Goal: Information Seeking & Learning: Find specific page/section

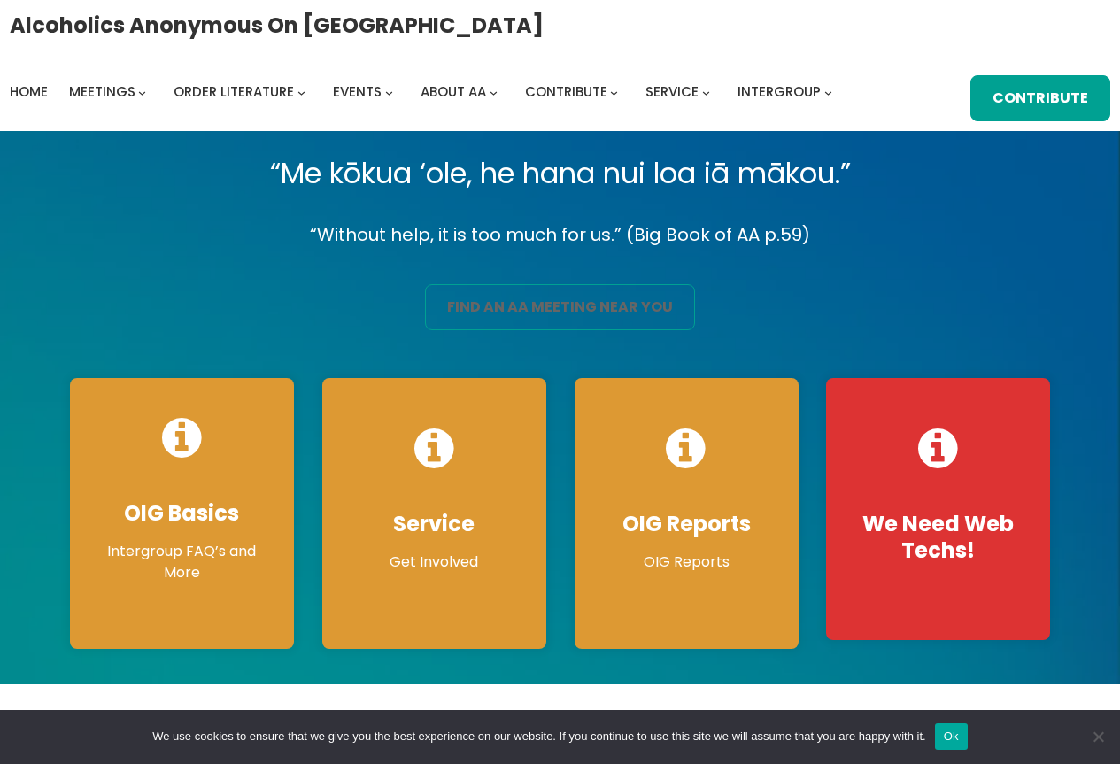
click at [551, 310] on link "find an aa meeting near you" at bounding box center [560, 307] width 270 height 46
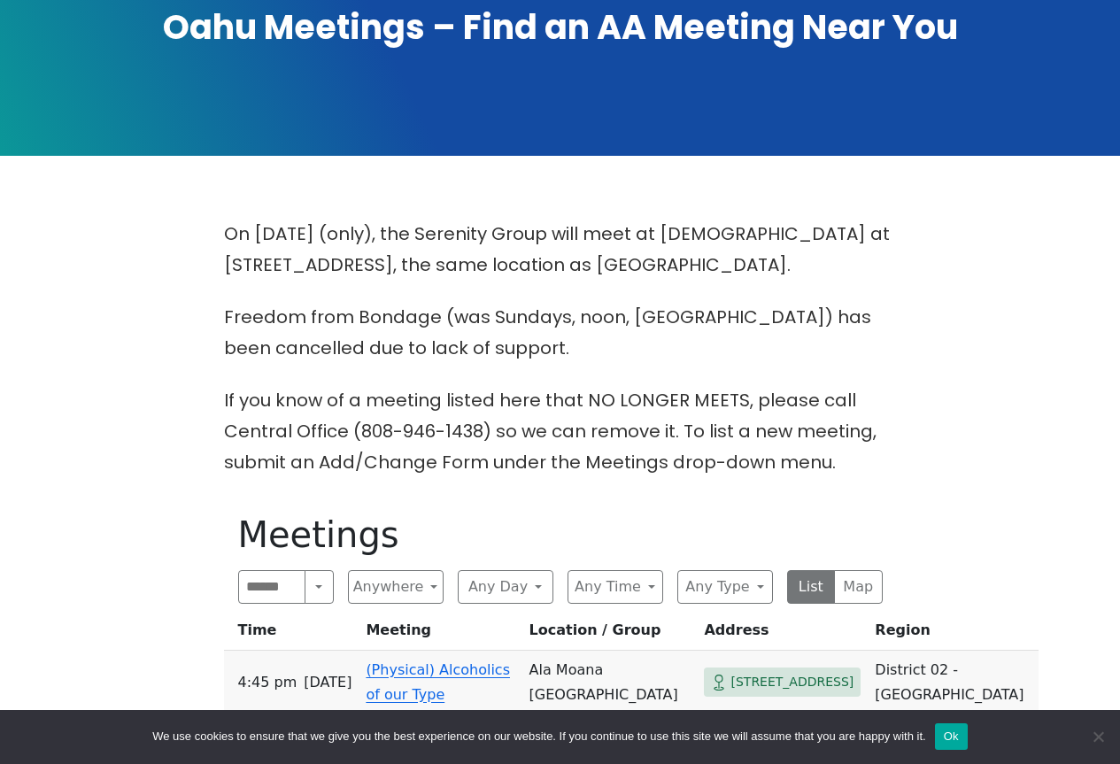
scroll to position [295, 0]
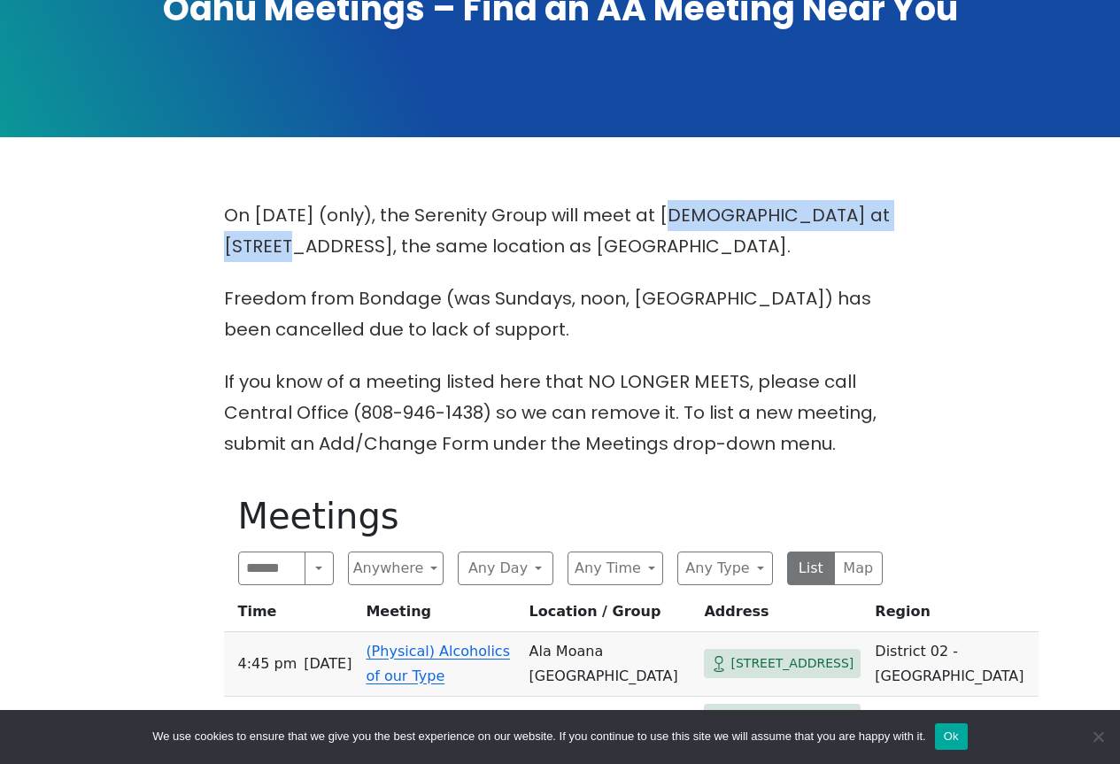
drag, startPoint x: 901, startPoint y: 209, endPoint x: 656, endPoint y: 216, distance: 245.3
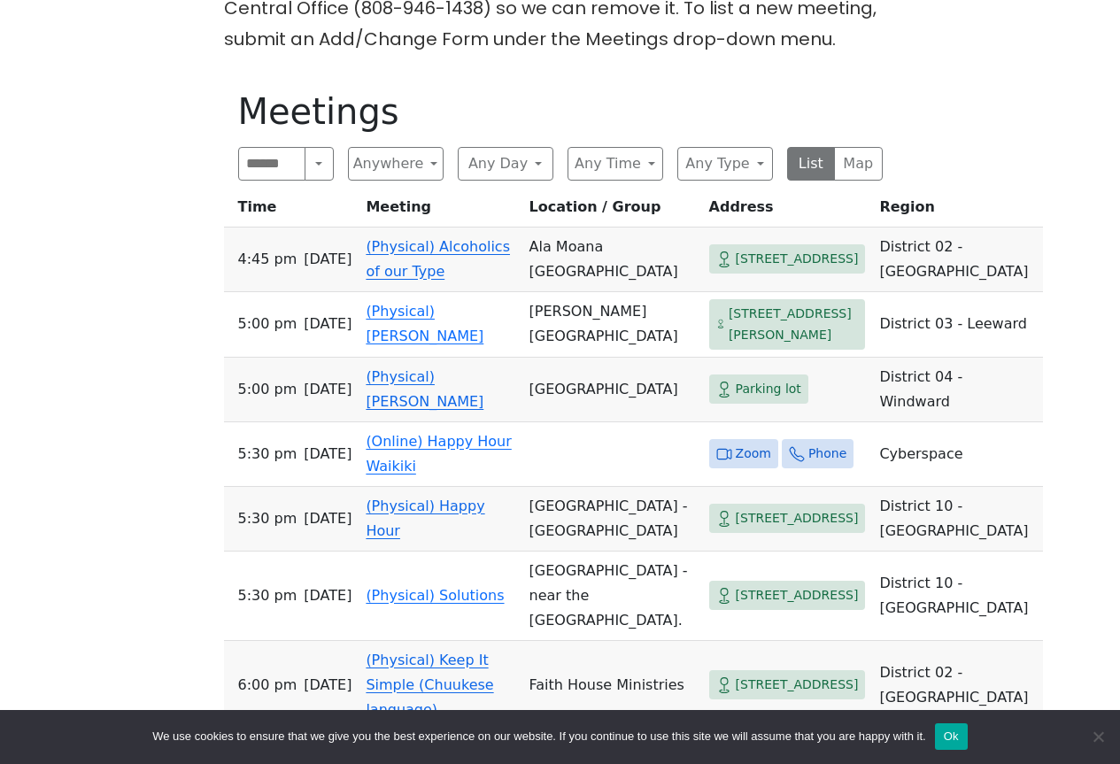
scroll to position [744, 0]
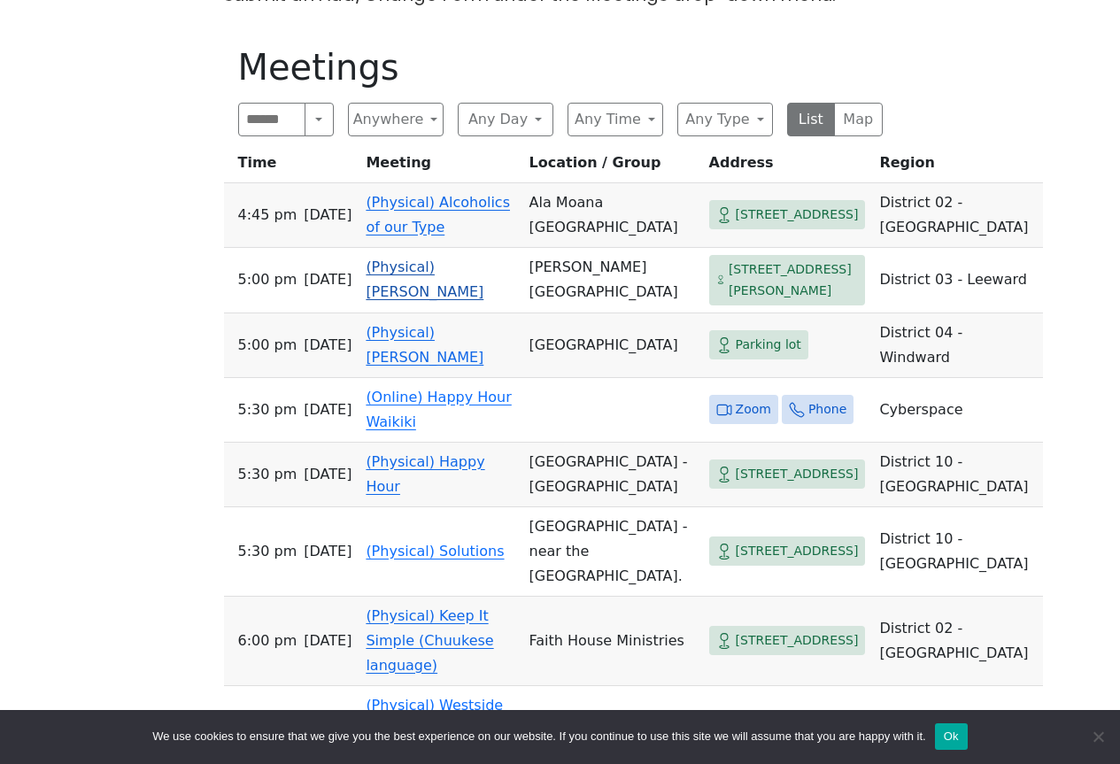
click at [410, 276] on link "(Physical) Ka Hui Moolelo" at bounding box center [425, 279] width 118 height 42
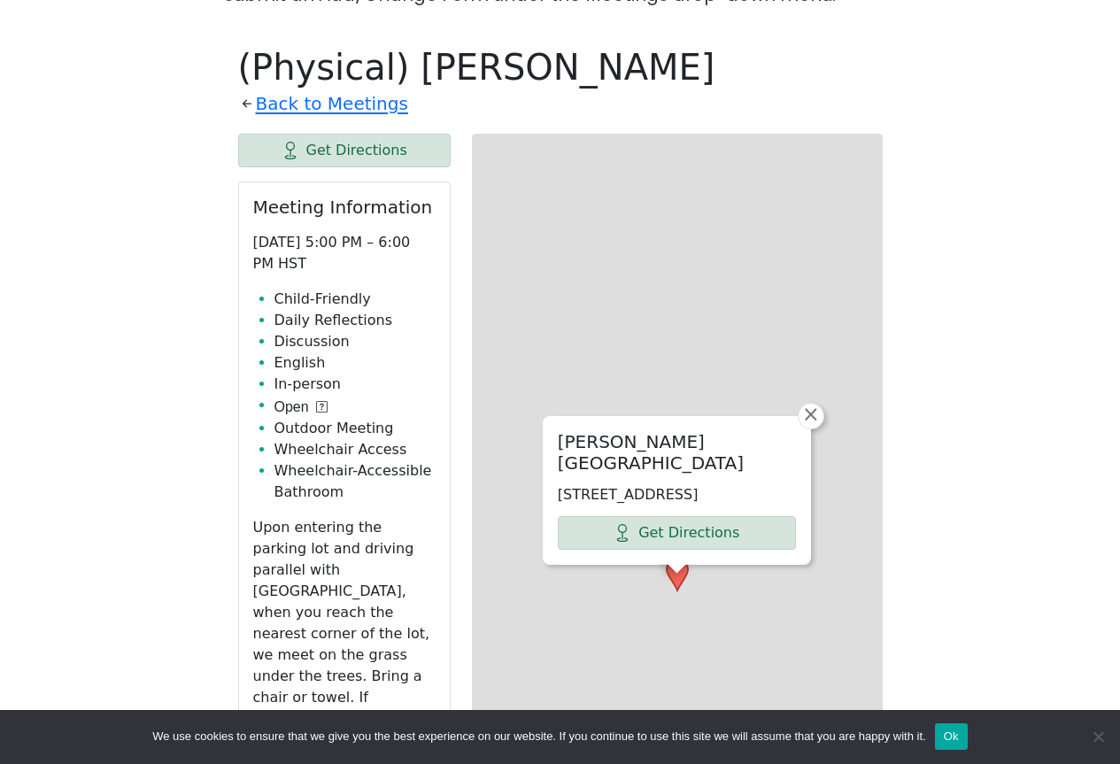
scroll to position [775, 0]
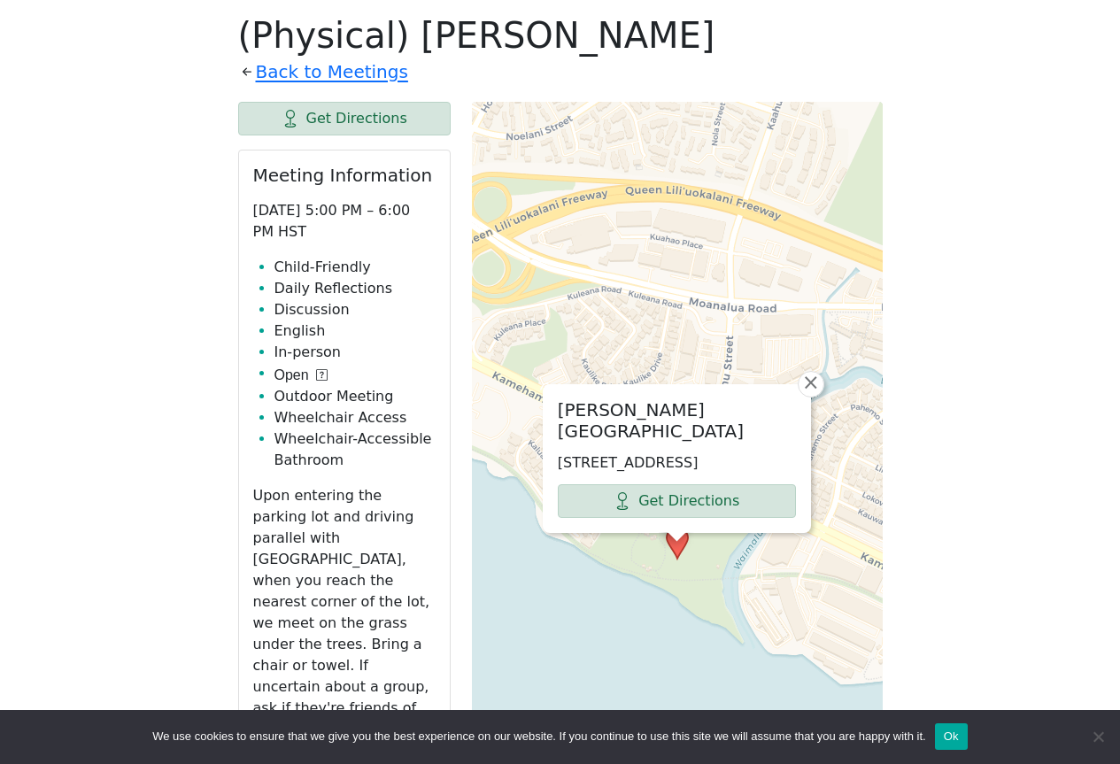
click at [572, 628] on div "Neal S. Blaisdell Park 98-319 Kamehameha Hwy, Aiea, HI 96701, USA Get Direction…" at bounding box center [677, 544] width 411 height 885
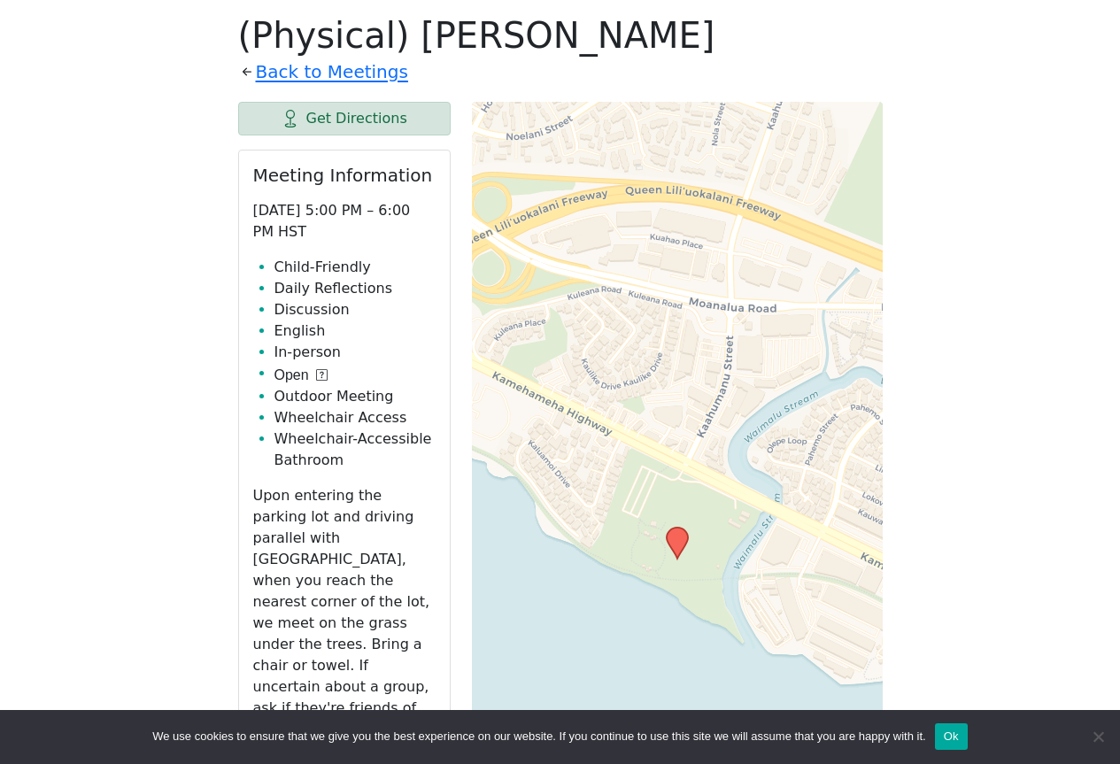
scroll to position [744, 0]
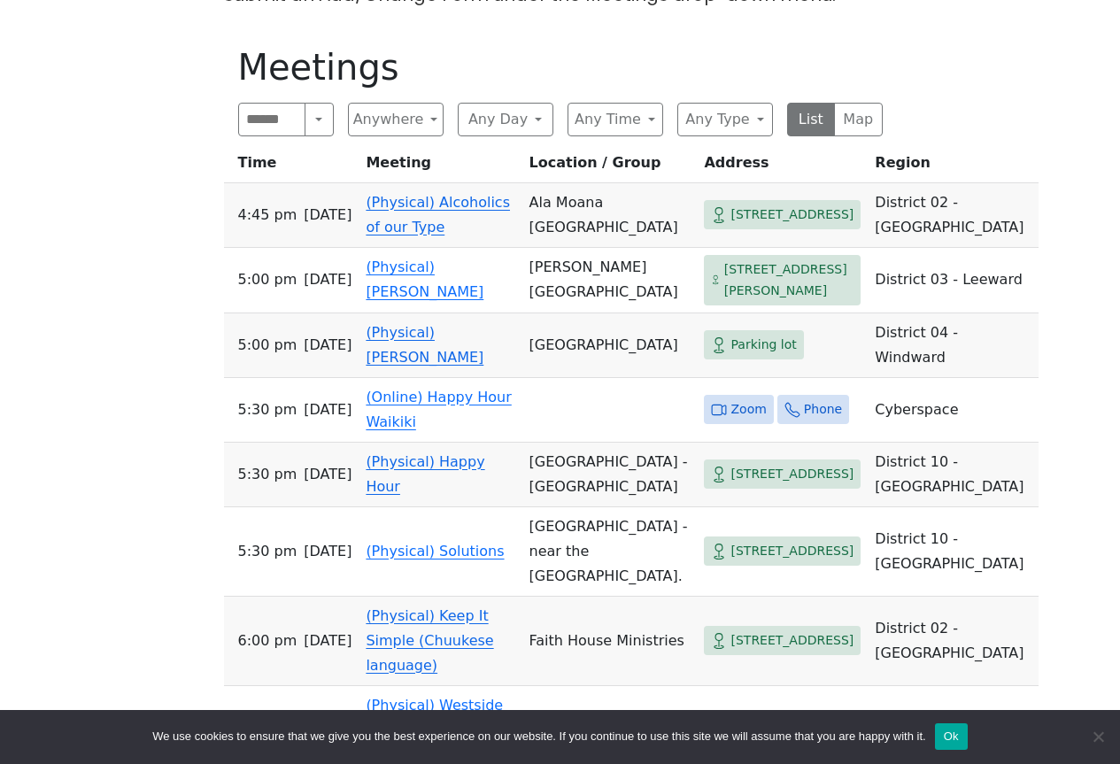
click at [454, 209] on link "(Physical) Alcoholics of our Type" at bounding box center [438, 215] width 144 height 42
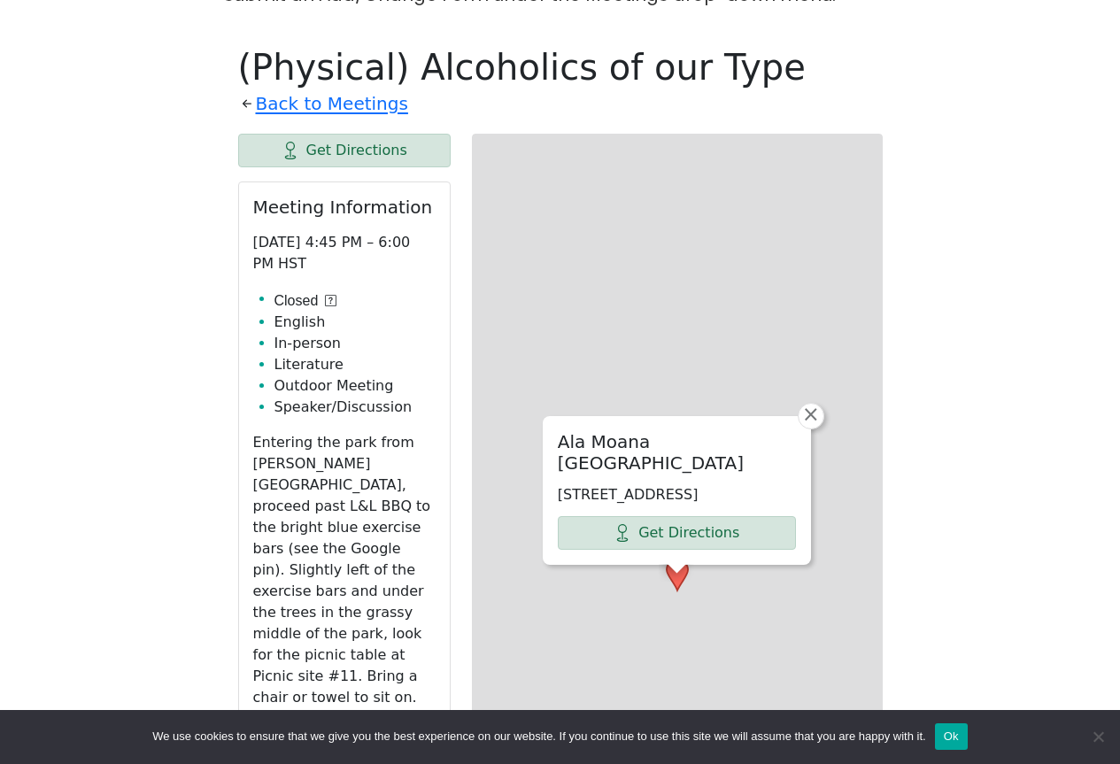
scroll to position [775, 0]
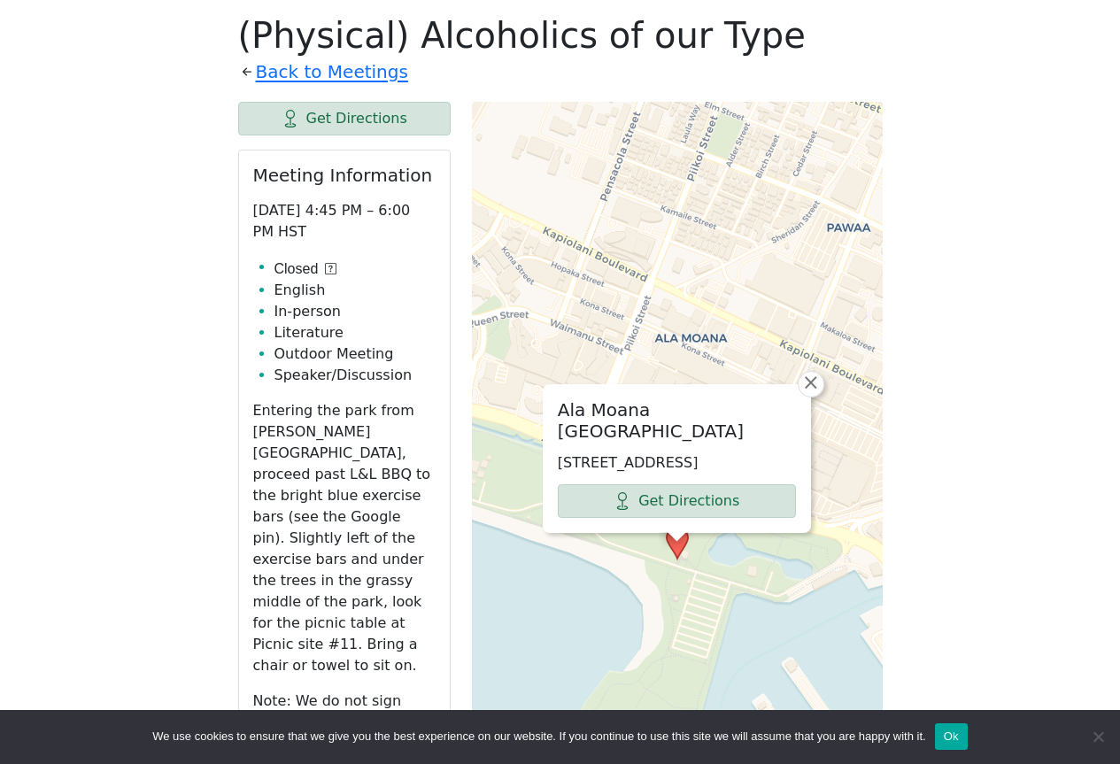
click at [328, 267] on icon at bounding box center [331, 269] width 12 height 12
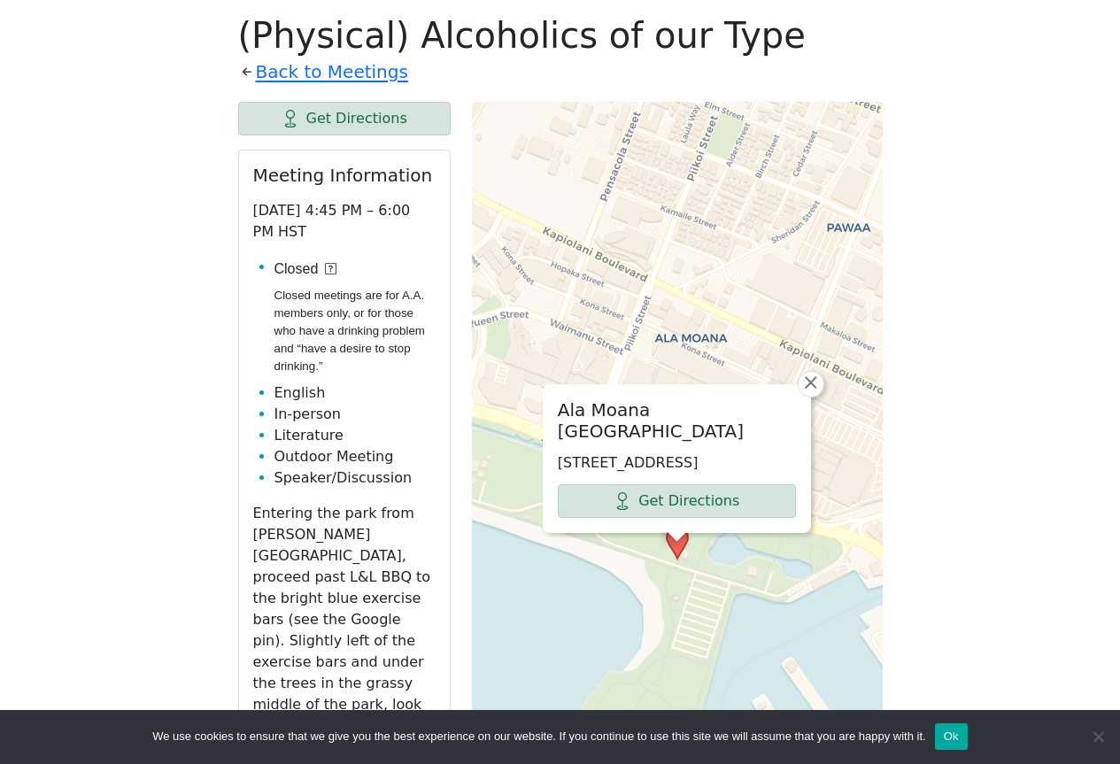
click at [328, 267] on icon at bounding box center [331, 269] width 12 height 12
